Goal: Task Accomplishment & Management: Manage account settings

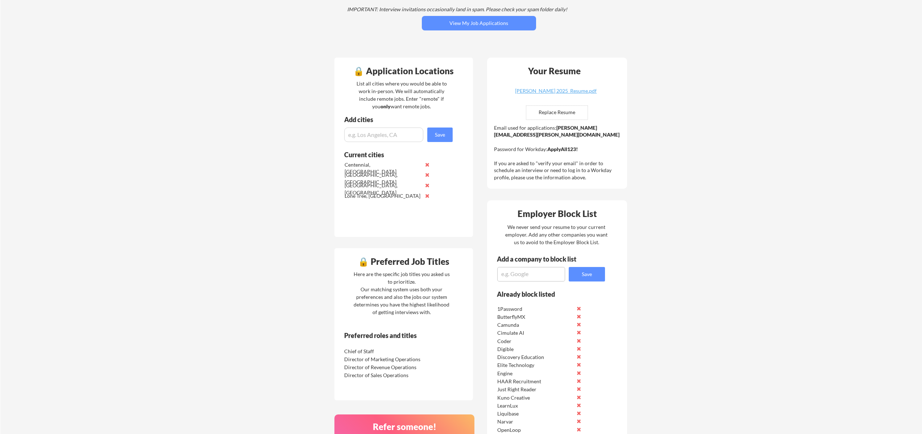
scroll to position [89, 0]
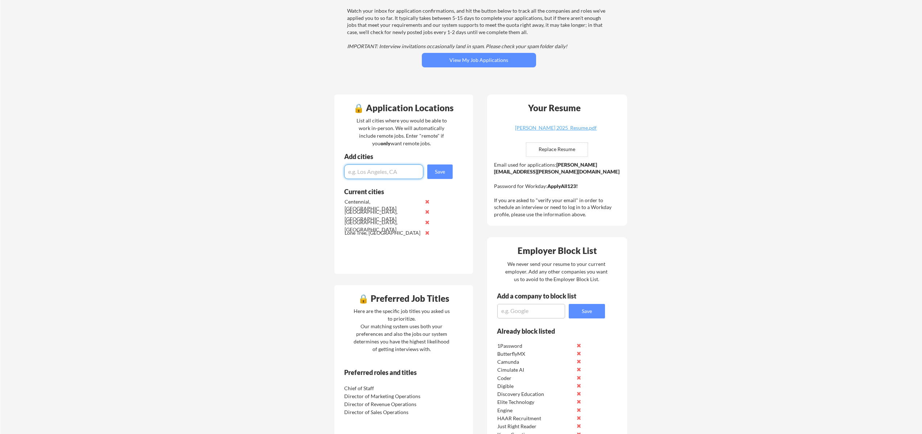
click at [375, 173] on input "input" at bounding box center [383, 172] width 79 height 15
drag, startPoint x: 351, startPoint y: 172, endPoint x: 346, endPoint y: 173, distance: 5.1
click at [346, 173] on input "input" at bounding box center [383, 172] width 79 height 15
type input "Denver, co"
click at [435, 168] on button "Save" at bounding box center [439, 172] width 25 height 15
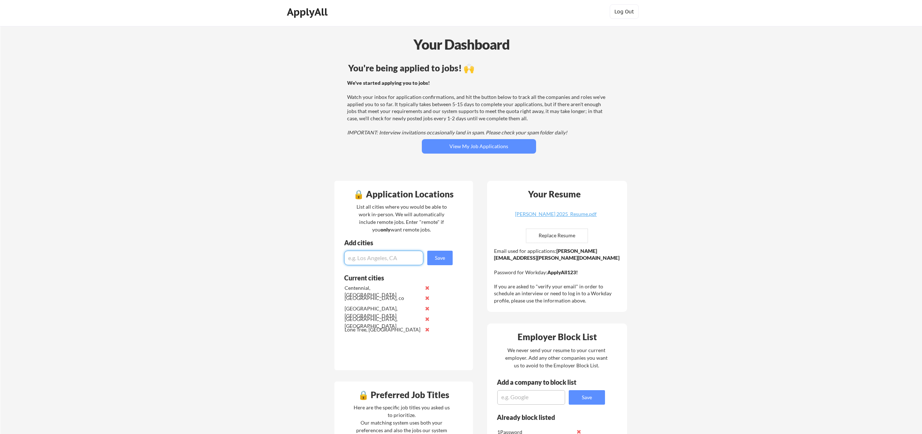
scroll to position [0, 0]
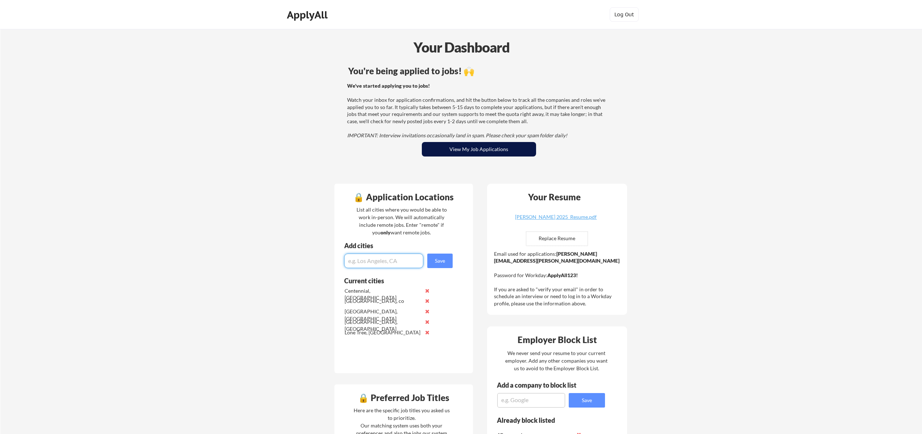
click at [503, 146] on button "View My Job Applications" at bounding box center [479, 149] width 114 height 15
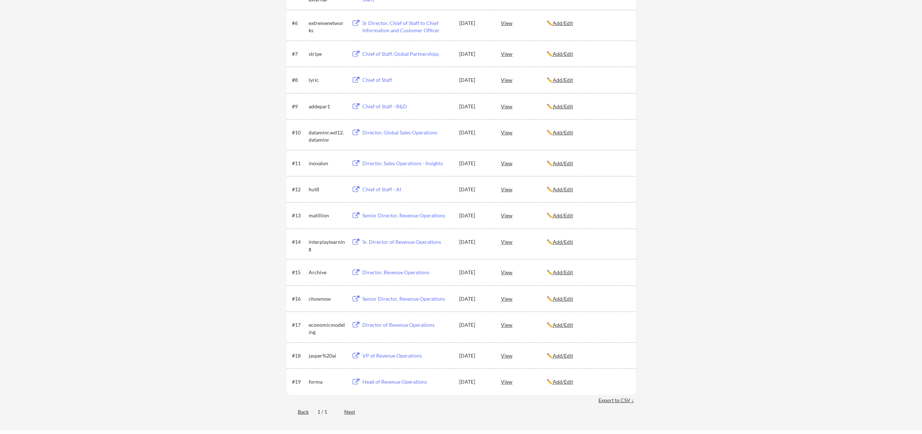
scroll to position [273, 0]
click at [375, 270] on div "Director, Revenue Operations" at bounding box center [407, 270] width 90 height 7
click at [403, 214] on div "Senior Director, Revenue Operations" at bounding box center [407, 213] width 90 height 7
click at [510, 212] on div "View" at bounding box center [524, 213] width 46 height 13
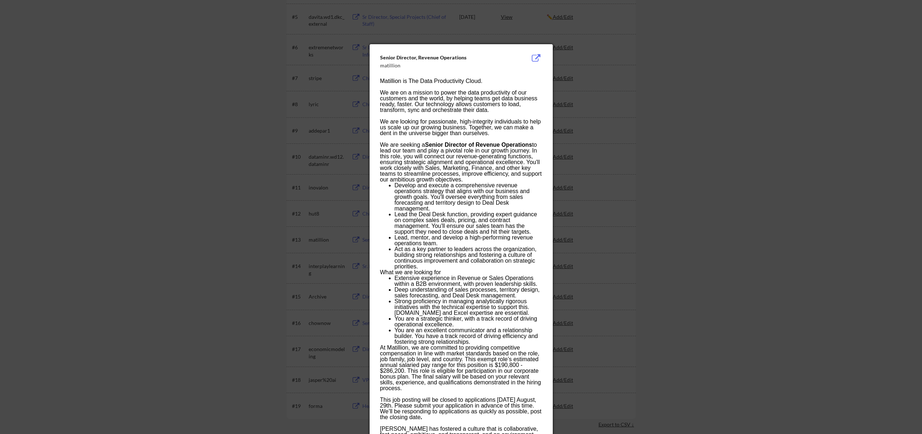
scroll to position [243, 0]
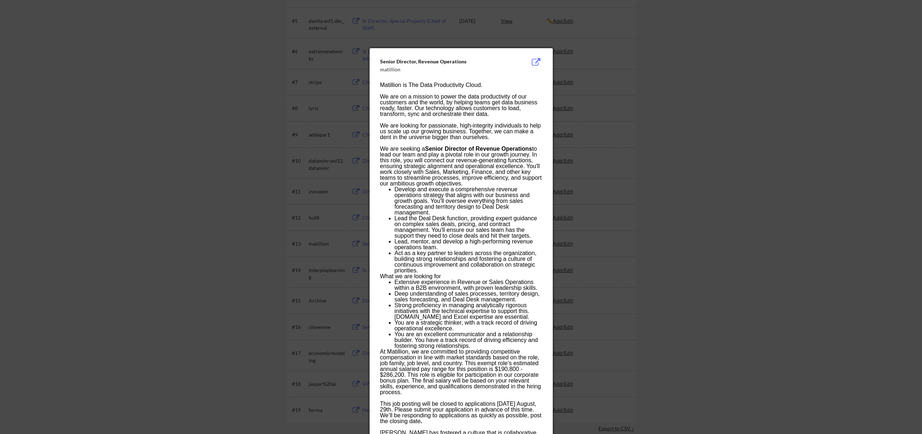
click at [666, 96] on div at bounding box center [461, 217] width 922 height 434
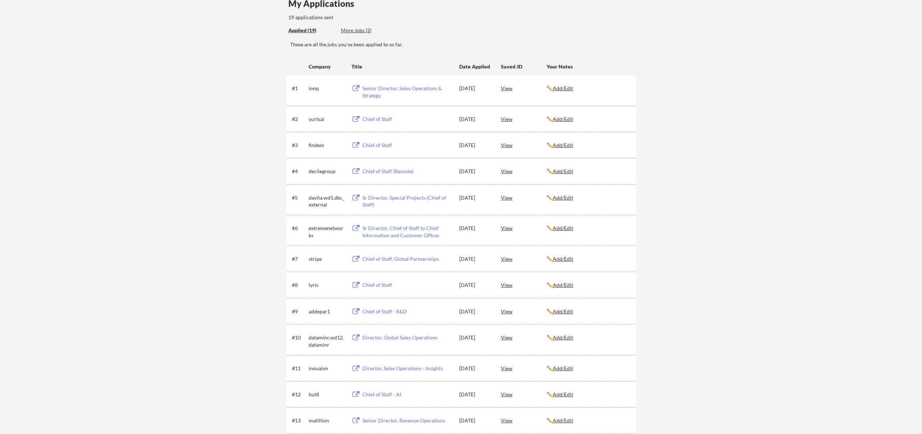
scroll to position [0, 0]
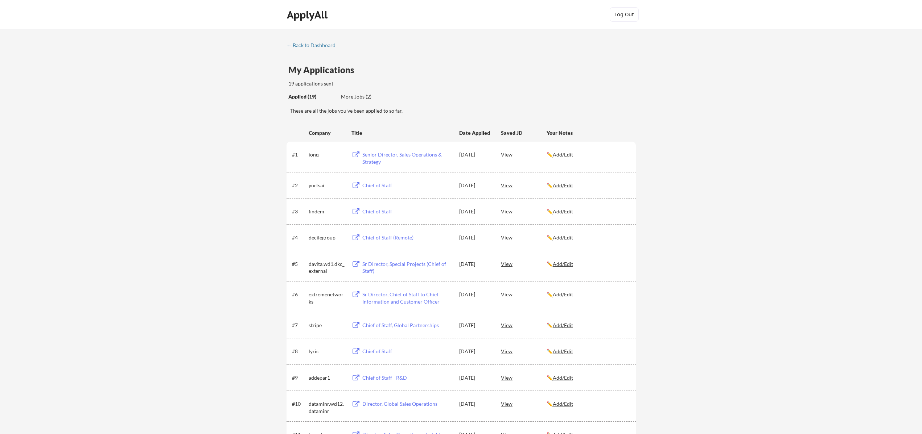
click at [367, 92] on div "Applied (19) More Jobs (2)" at bounding box center [341, 97] width 106 height 15
click at [365, 96] on div "More Jobs (2)" at bounding box center [367, 96] width 53 height 7
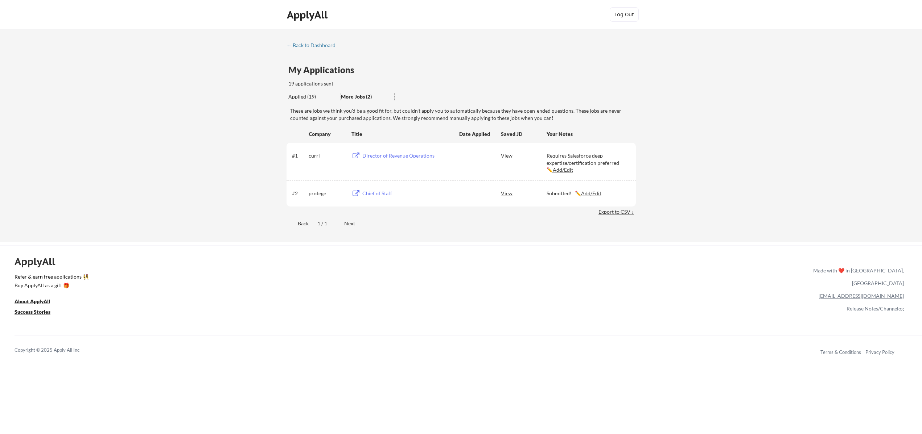
click at [298, 96] on div "Applied (19)" at bounding box center [311, 96] width 47 height 7
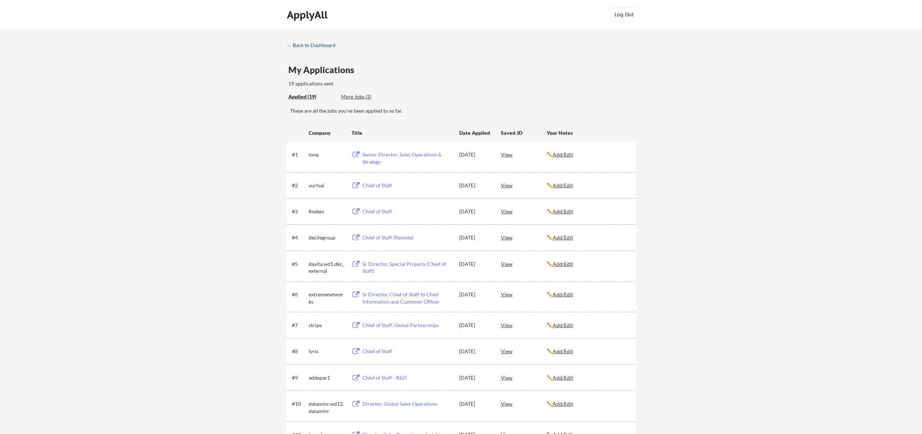
click at [297, 46] on div "← Back to Dashboard" at bounding box center [313, 45] width 54 height 5
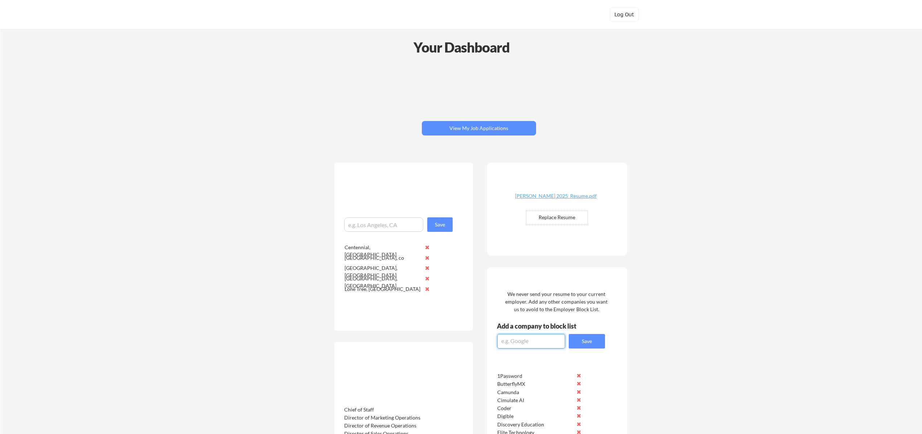
click at [525, 344] on textarea at bounding box center [531, 341] width 68 height 15
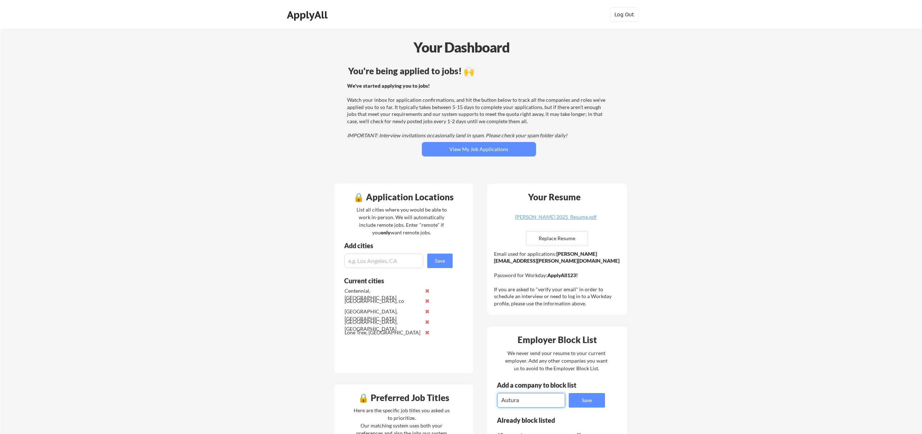
type textarea "Autura"
click at [596, 405] on button "Save" at bounding box center [587, 400] width 36 height 15
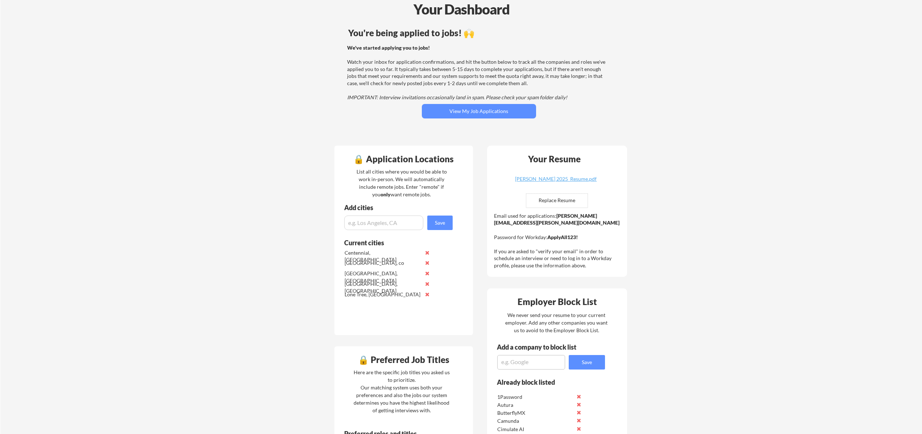
scroll to position [328, 0]
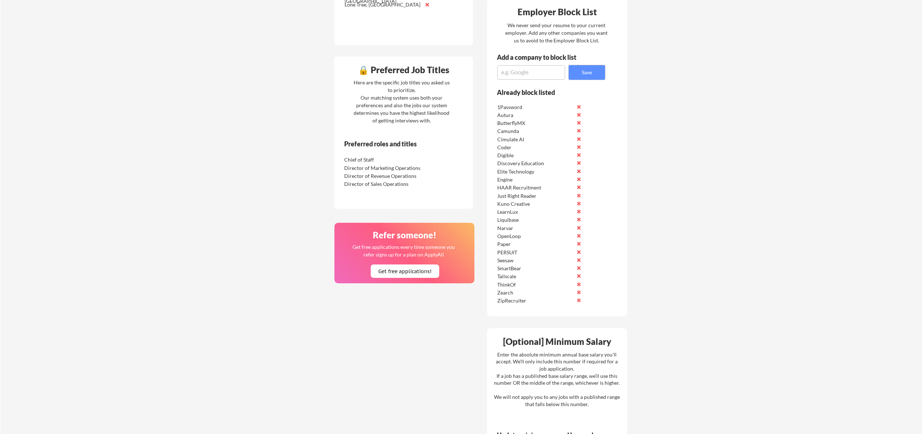
click at [528, 71] on textarea at bounding box center [531, 72] width 68 height 15
type textarea "Fusion Risk Management"
click at [601, 74] on button "Save" at bounding box center [587, 72] width 36 height 15
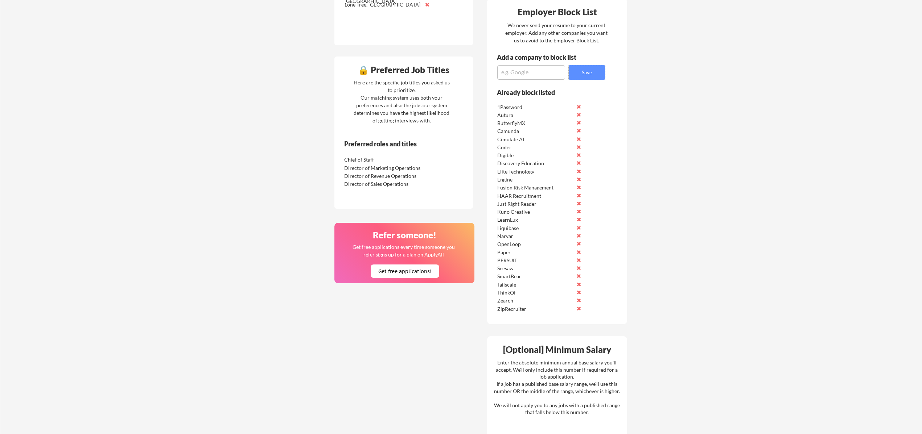
click at [517, 67] on textarea at bounding box center [531, 72] width 68 height 15
type textarea "TrueLearn"
click at [596, 69] on button "Save" at bounding box center [587, 72] width 36 height 15
